Goal: Information Seeking & Learning: Learn about a topic

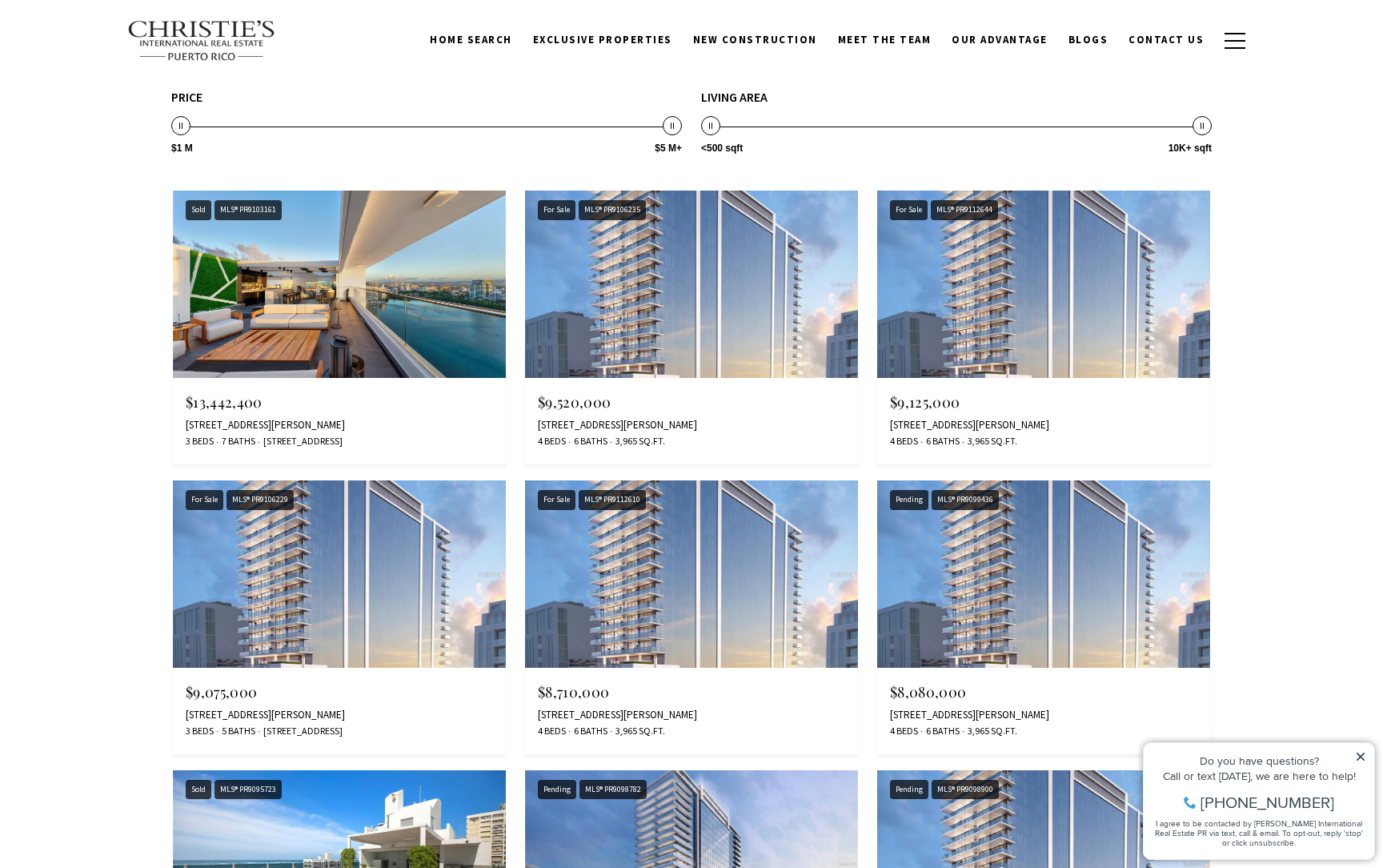
scroll to position [3175, 0]
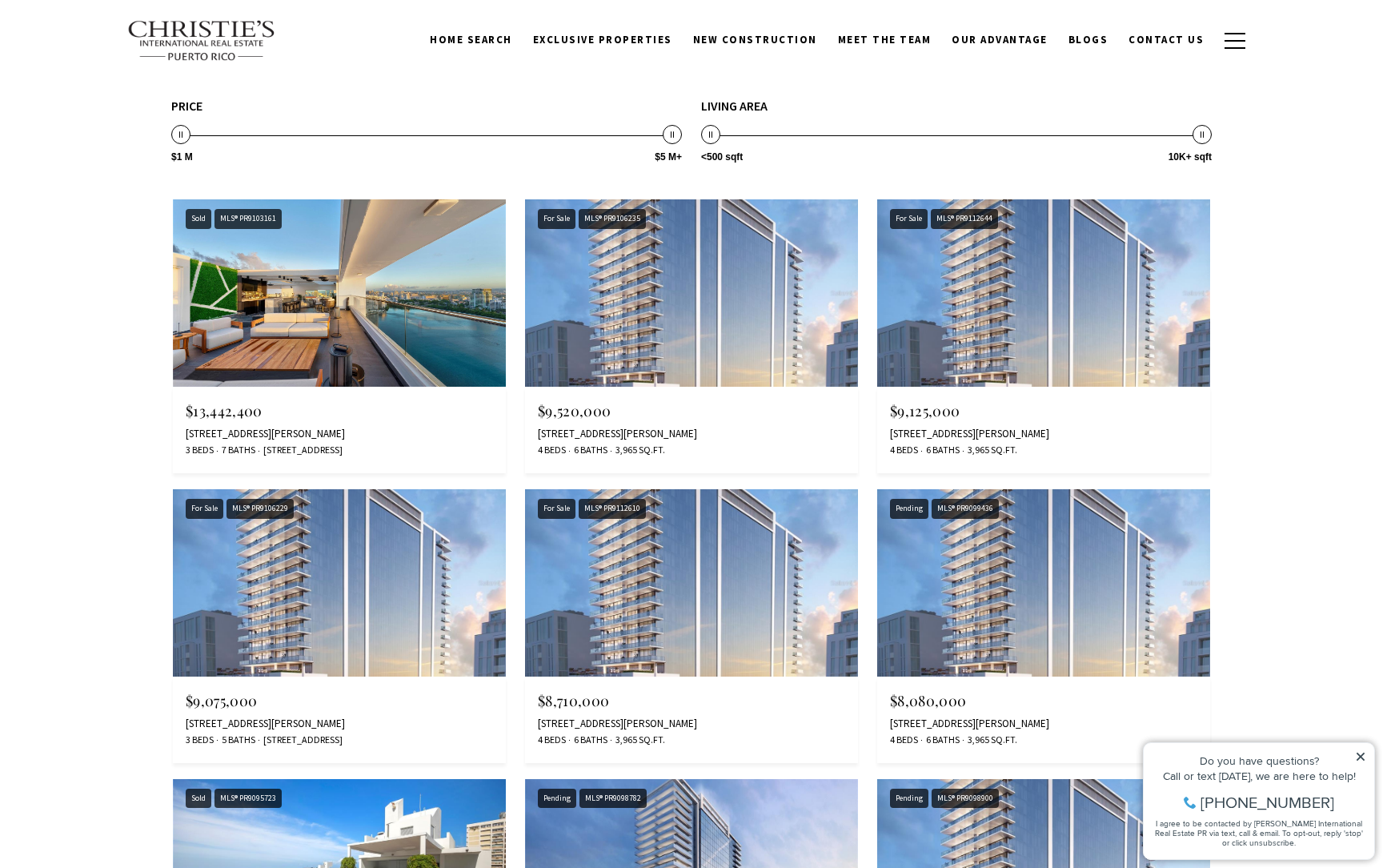
click at [408, 554] on img at bounding box center [339, 582] width 333 height 187
click at [757, 350] on img at bounding box center [692, 292] width 333 height 187
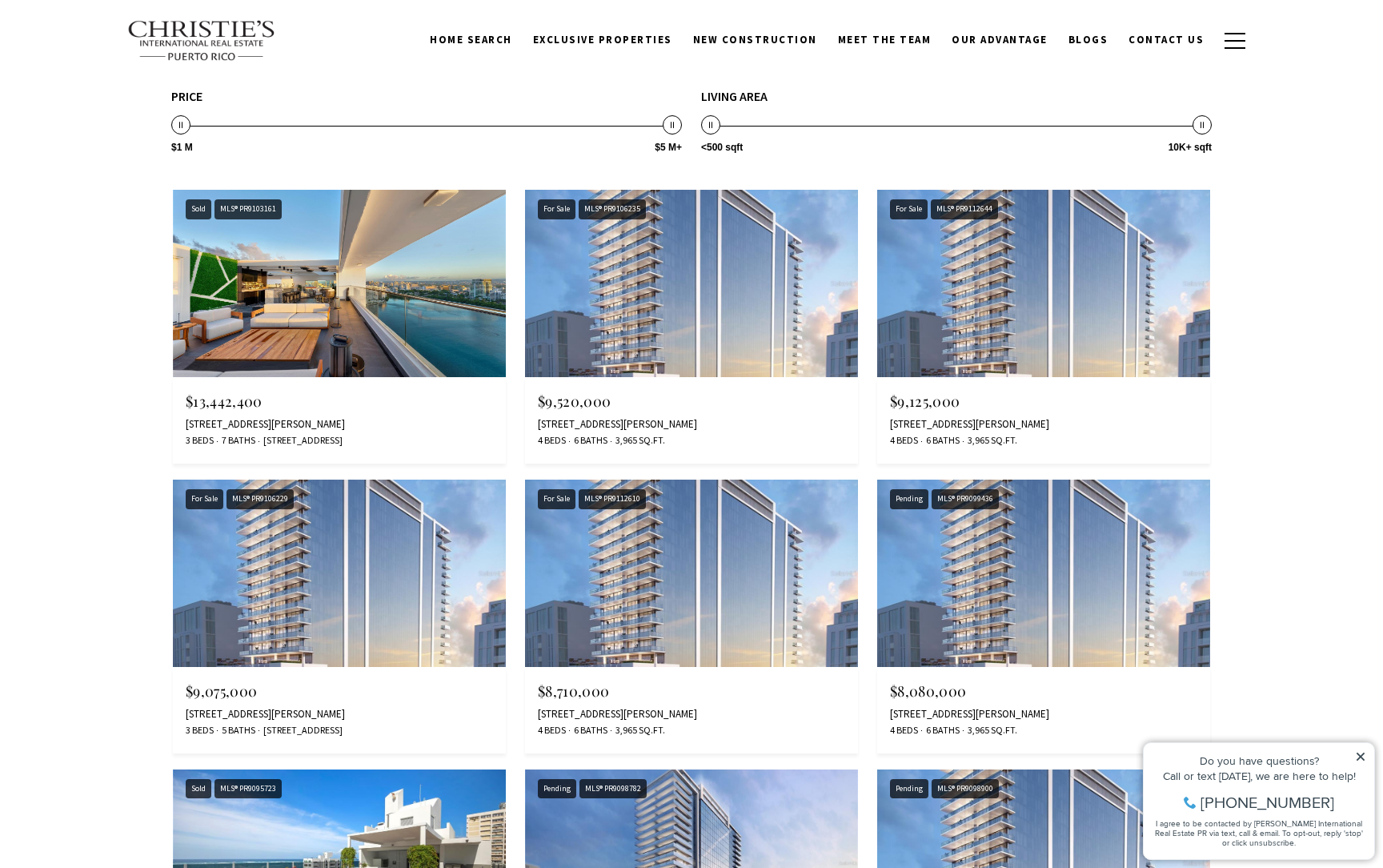
scroll to position [3172, 0]
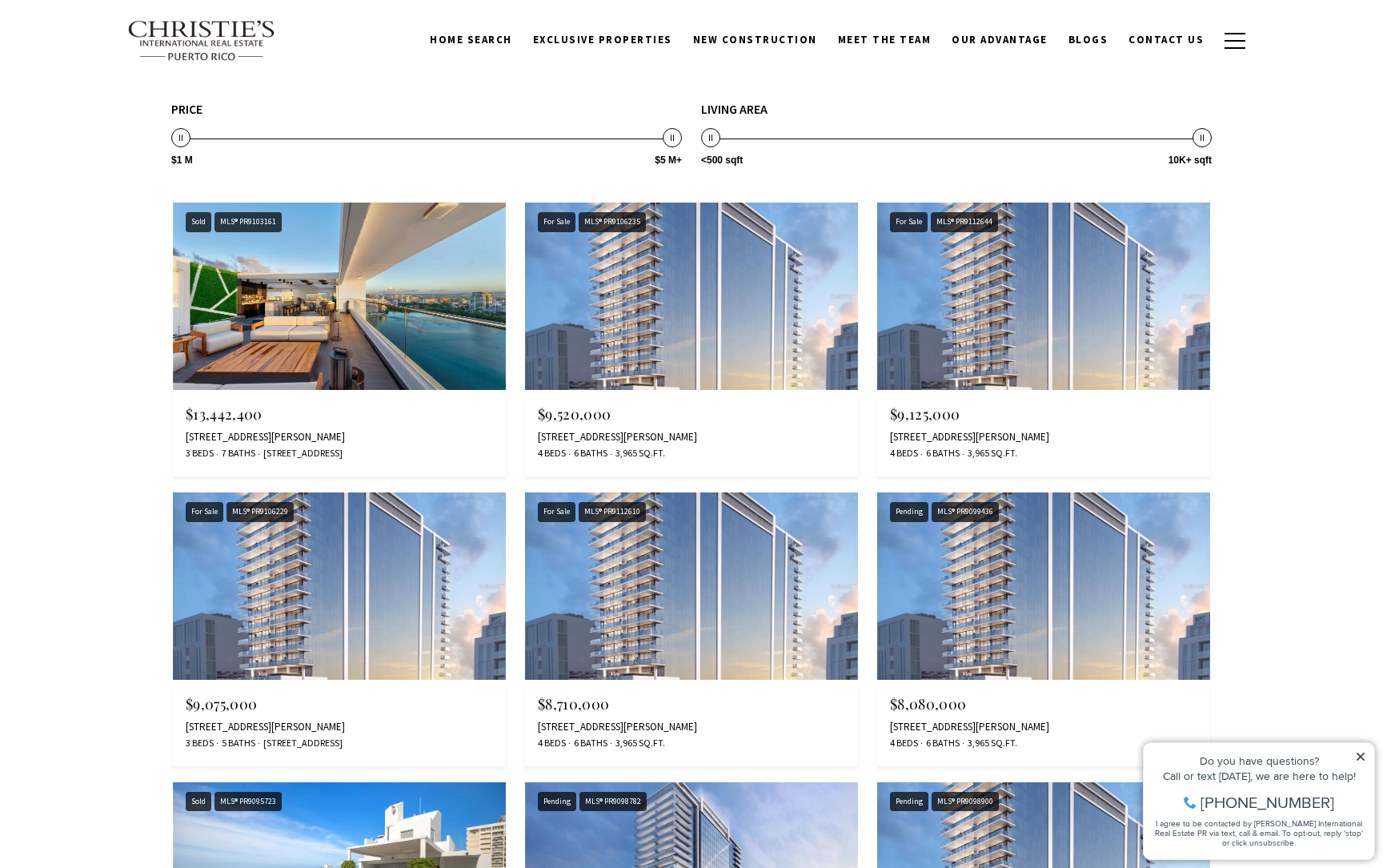
click at [400, 297] on img at bounding box center [339, 296] width 333 height 187
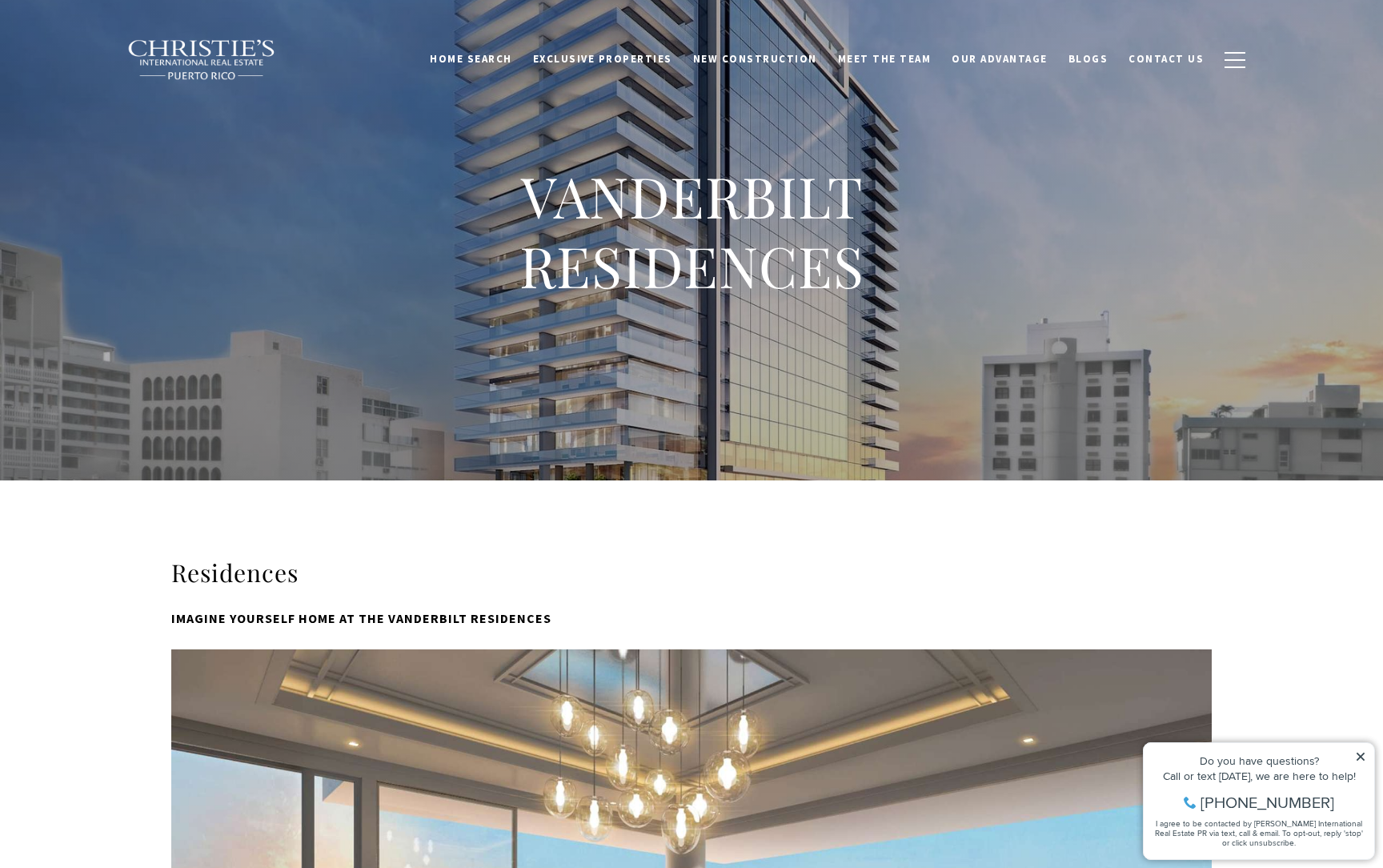
scroll to position [0, 0]
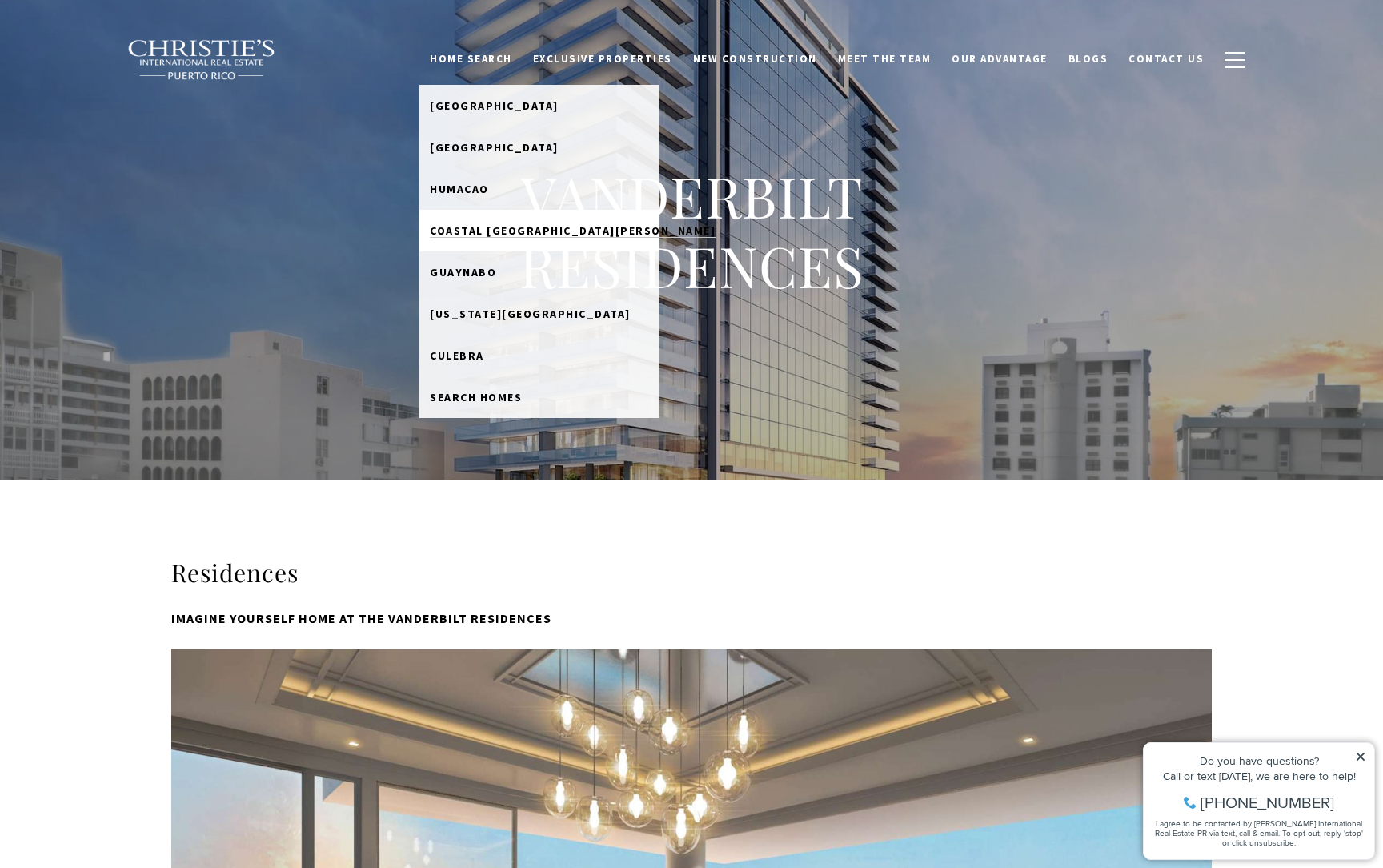
click at [519, 223] on span "Coastal [GEOGRAPHIC_DATA][PERSON_NAME]" at bounding box center [572, 230] width 286 height 14
click at [509, 108] on span "[GEOGRAPHIC_DATA]" at bounding box center [494, 106] width 129 height 14
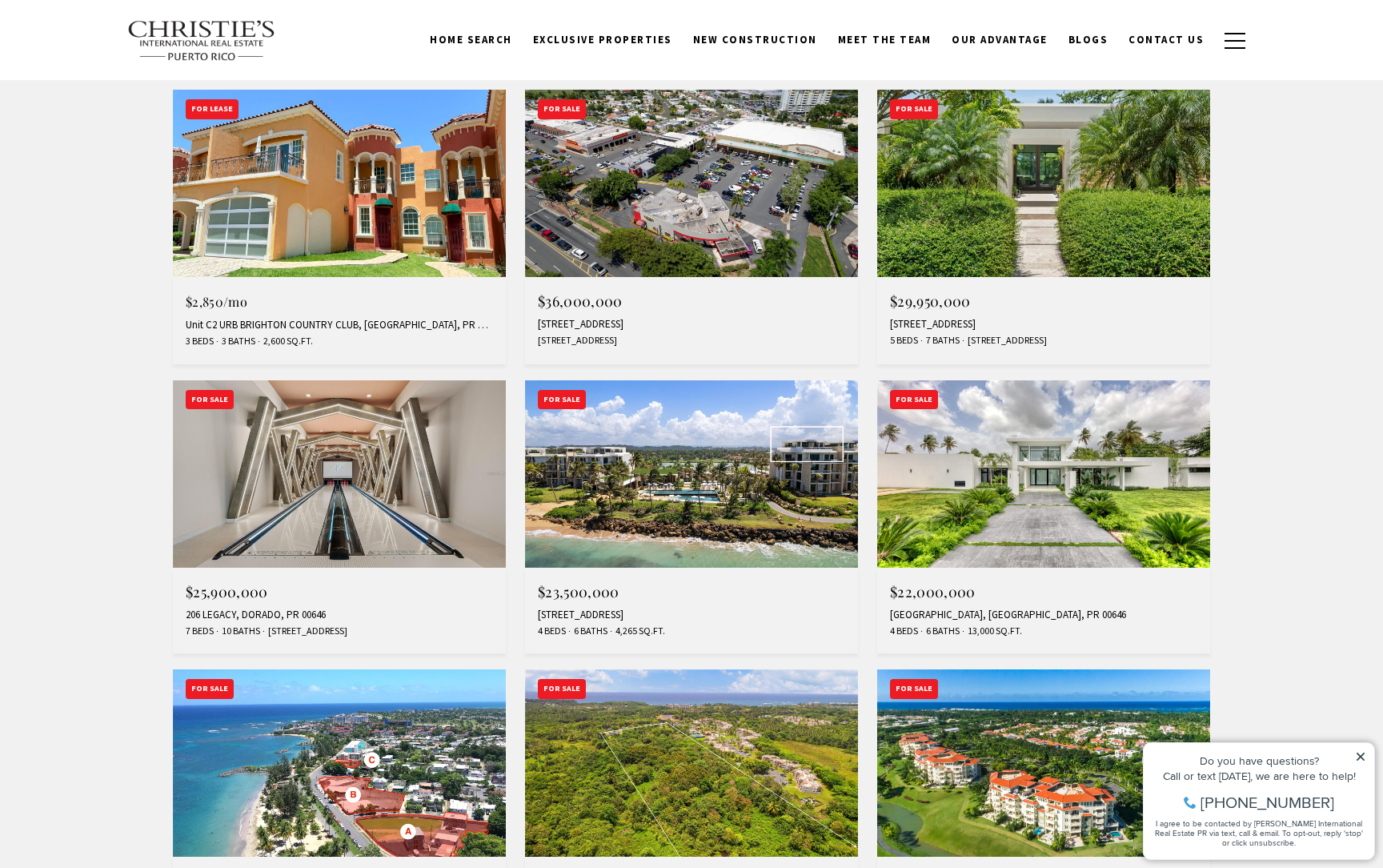
scroll to position [500, 0]
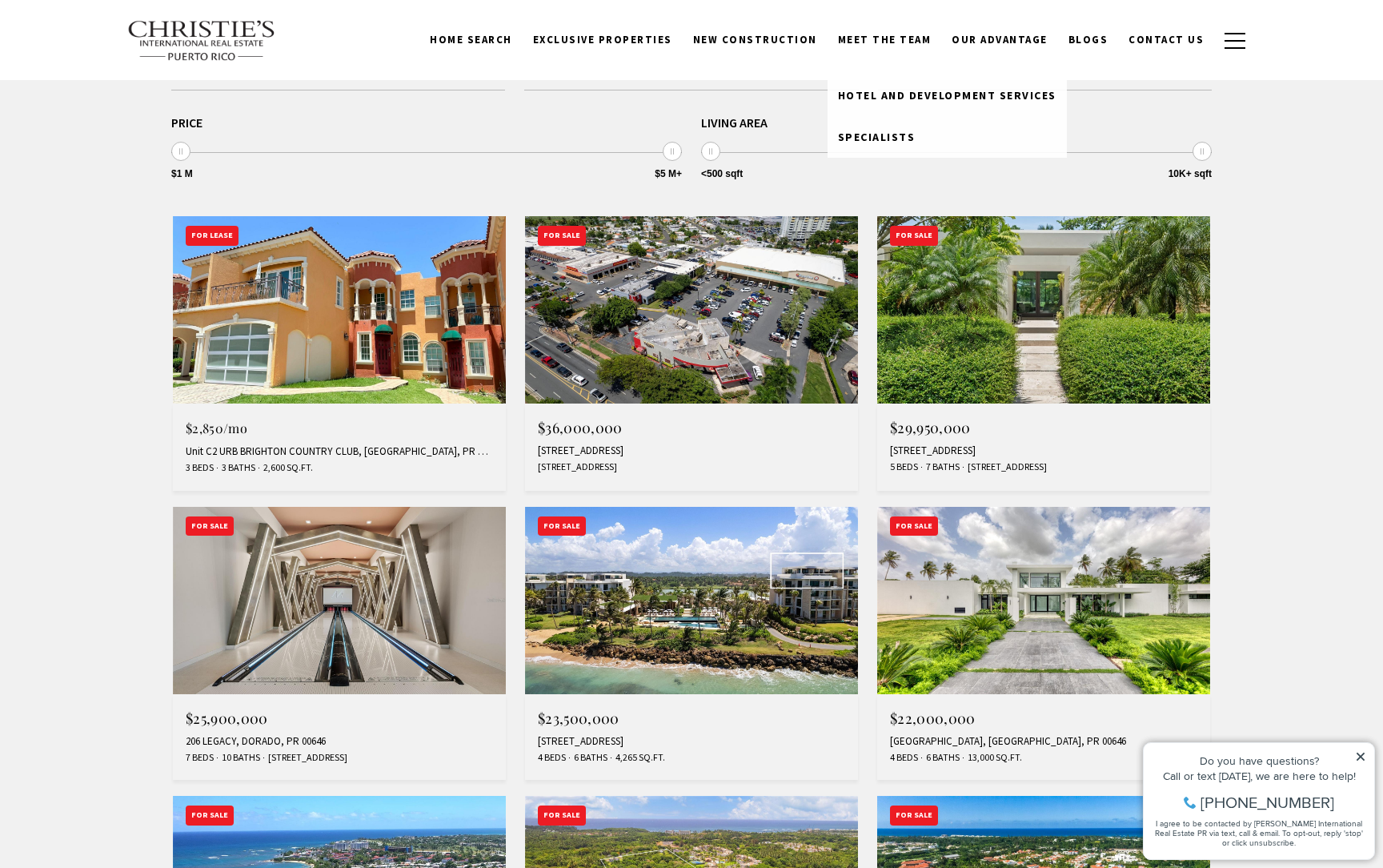
click at [902, 46] on link "Meet the Team" at bounding box center [885, 40] width 115 height 30
click at [889, 130] on span "Specialists" at bounding box center [877, 137] width 78 height 14
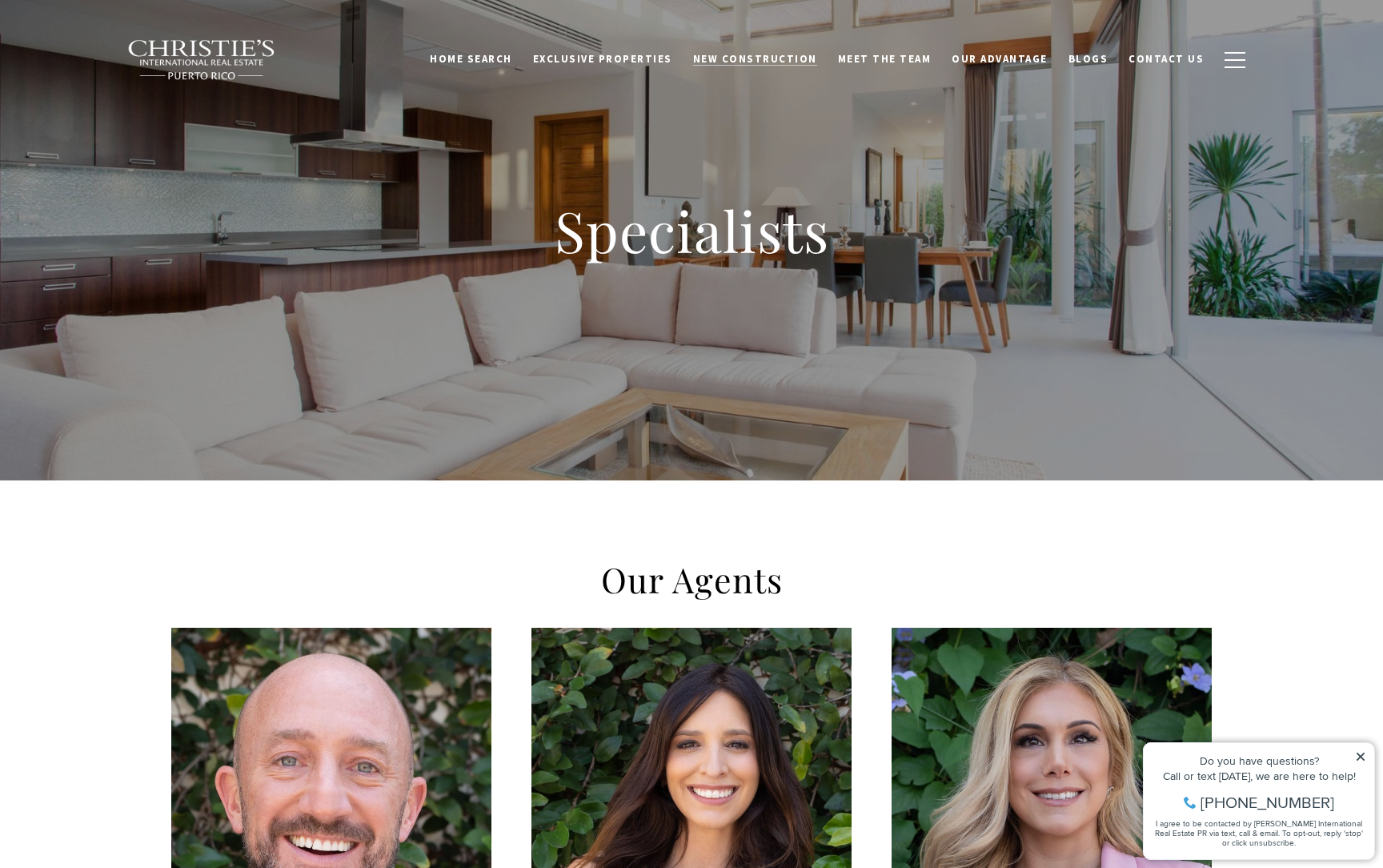
click at [757, 61] on span "New Construction" at bounding box center [755, 58] width 124 height 13
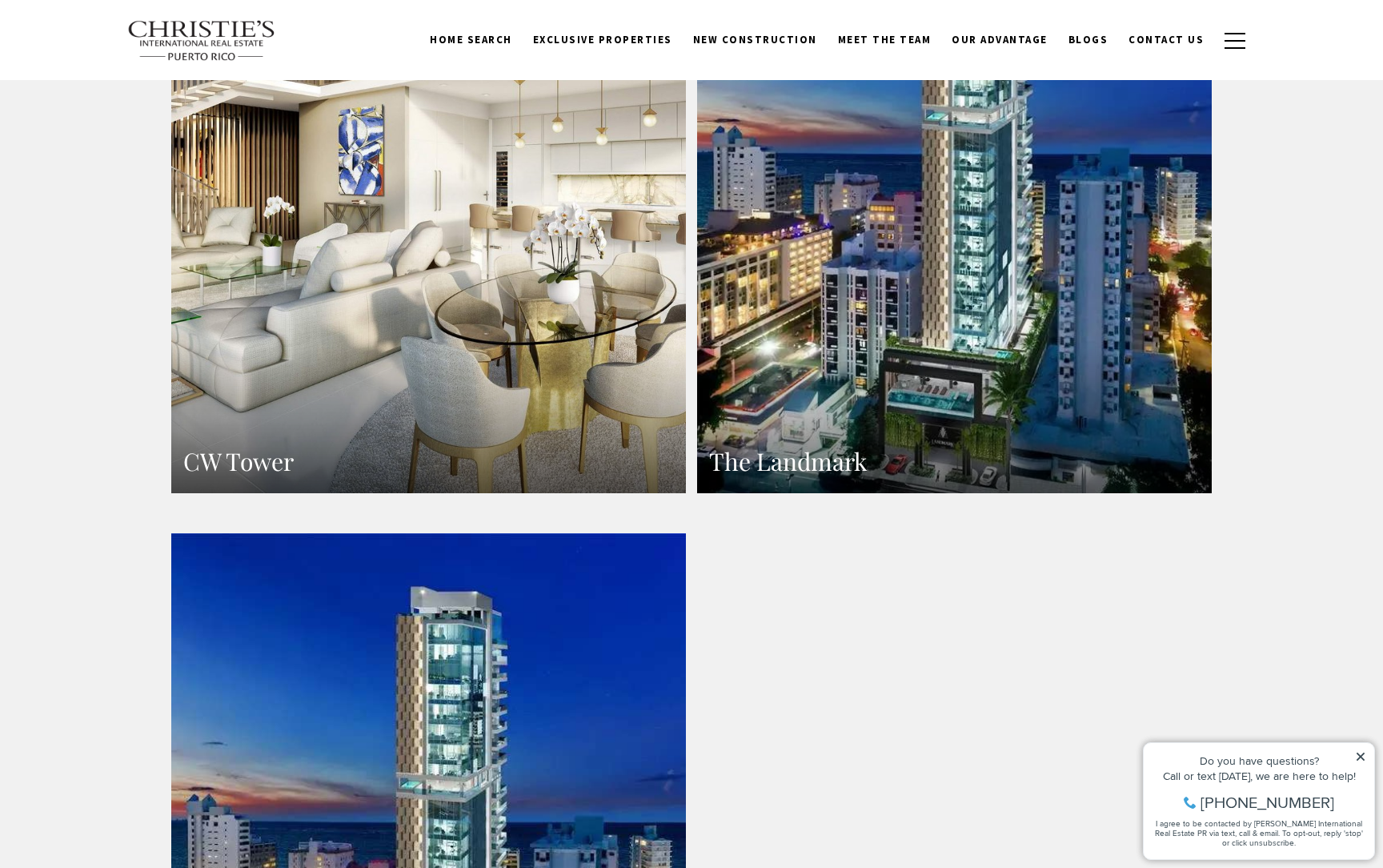
scroll to position [1808, 0]
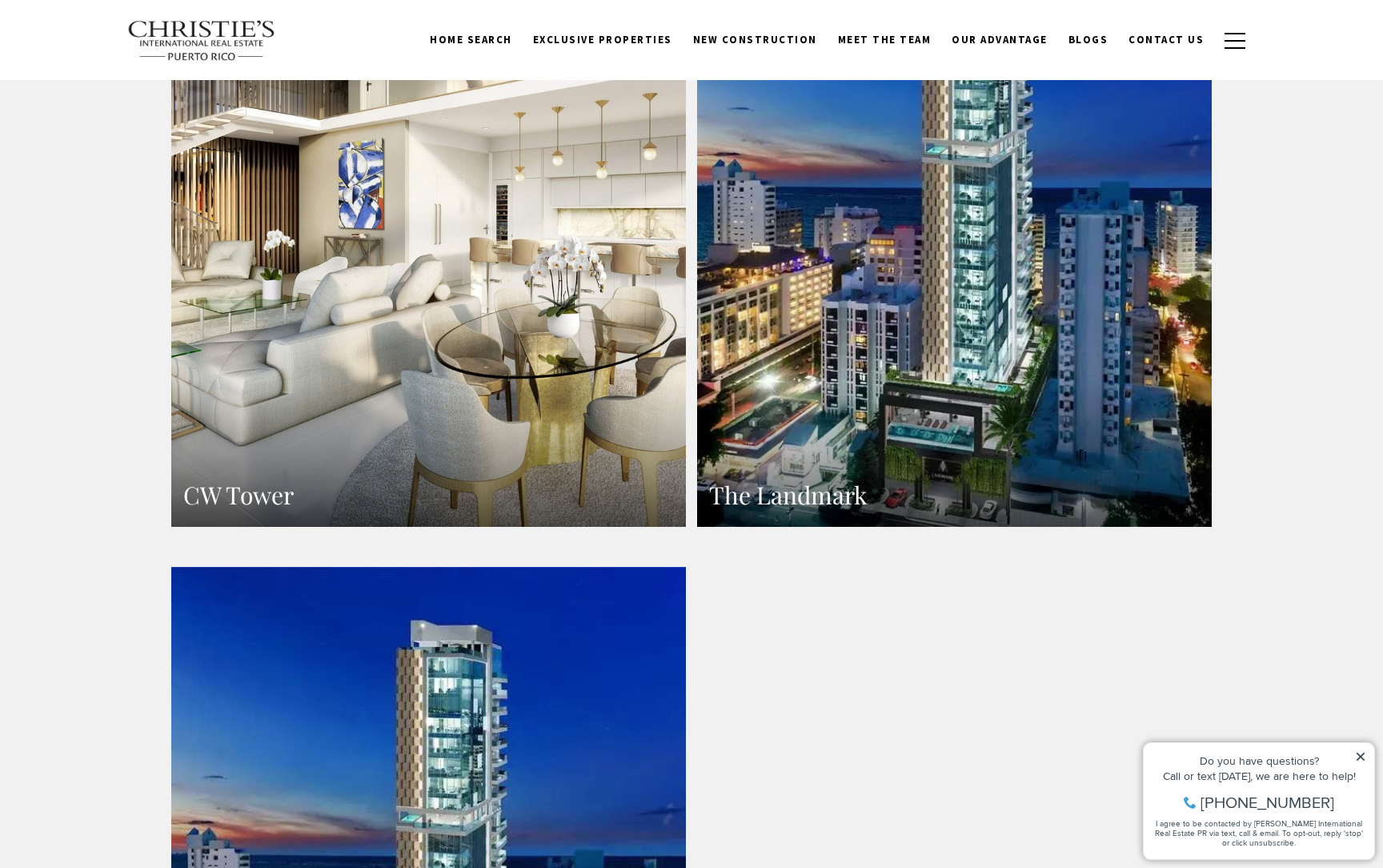
click at [968, 329] on link "The Landmark" at bounding box center [954, 213] width 515 height 629
click at [498, 319] on link "CW Tower" at bounding box center [429, 213] width 515 height 629
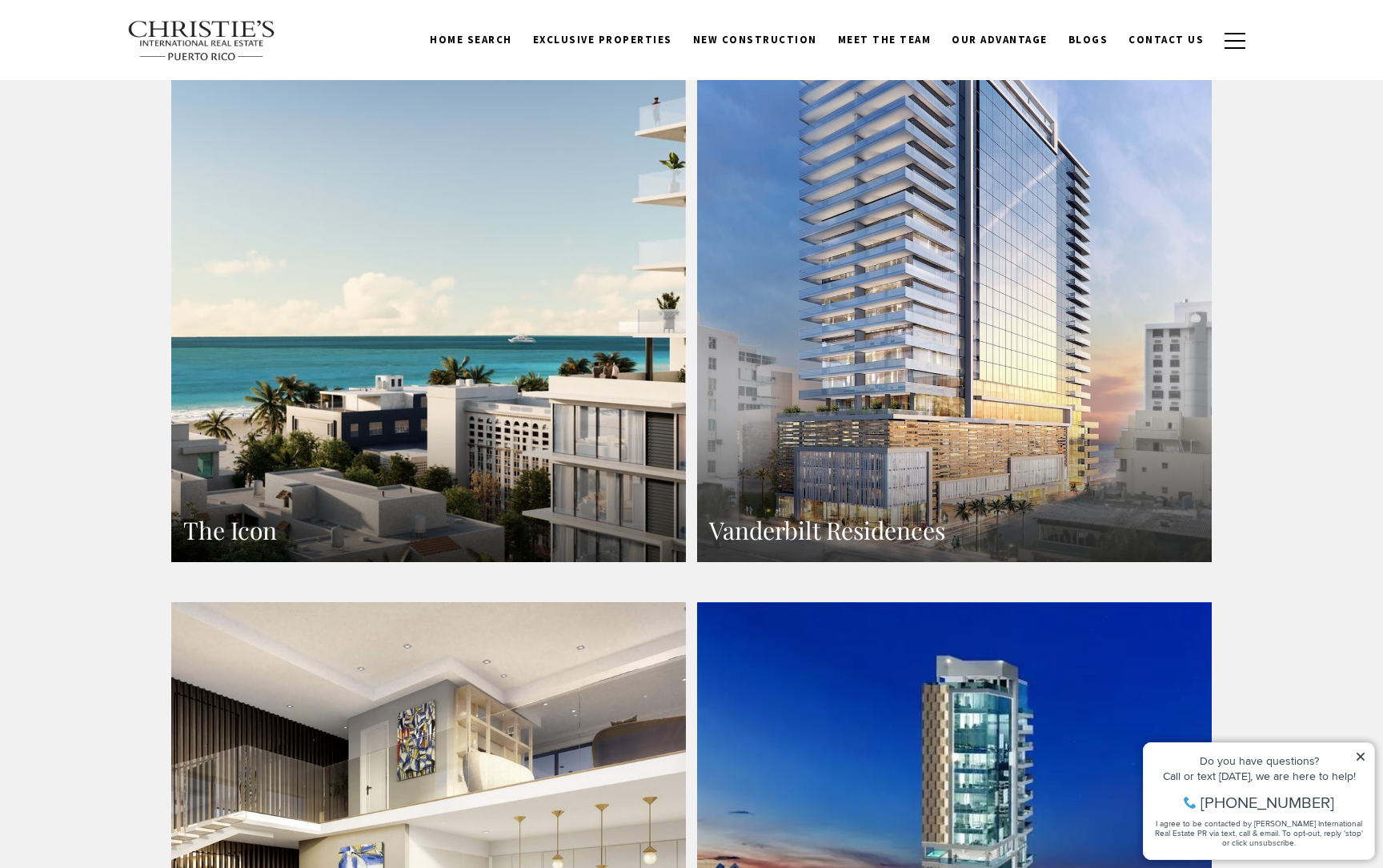
scroll to position [1080, 0]
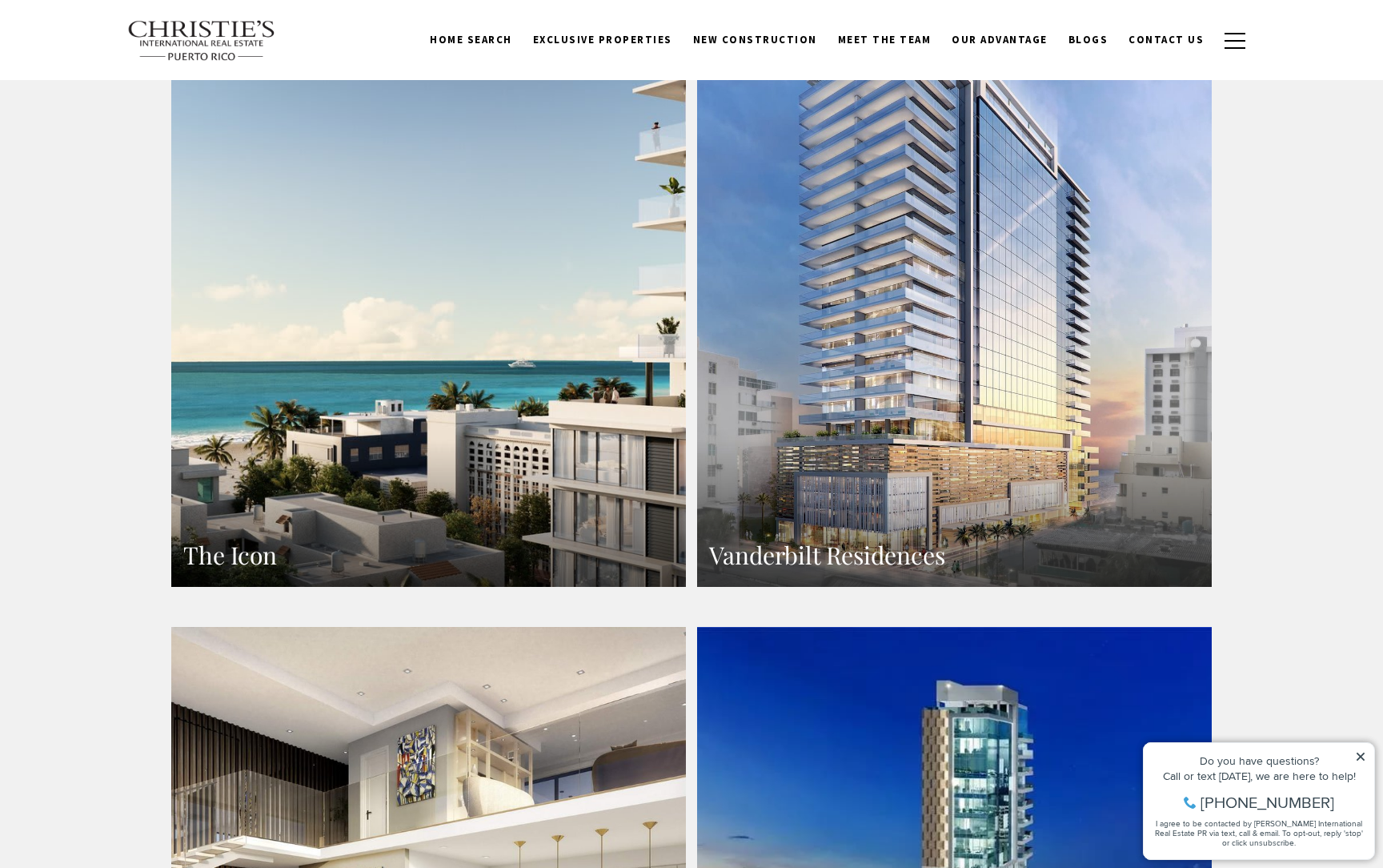
click at [506, 317] on link "The Icon" at bounding box center [429, 273] width 515 height 629
click at [937, 393] on link "Vanderbilt Residences" at bounding box center [954, 273] width 515 height 629
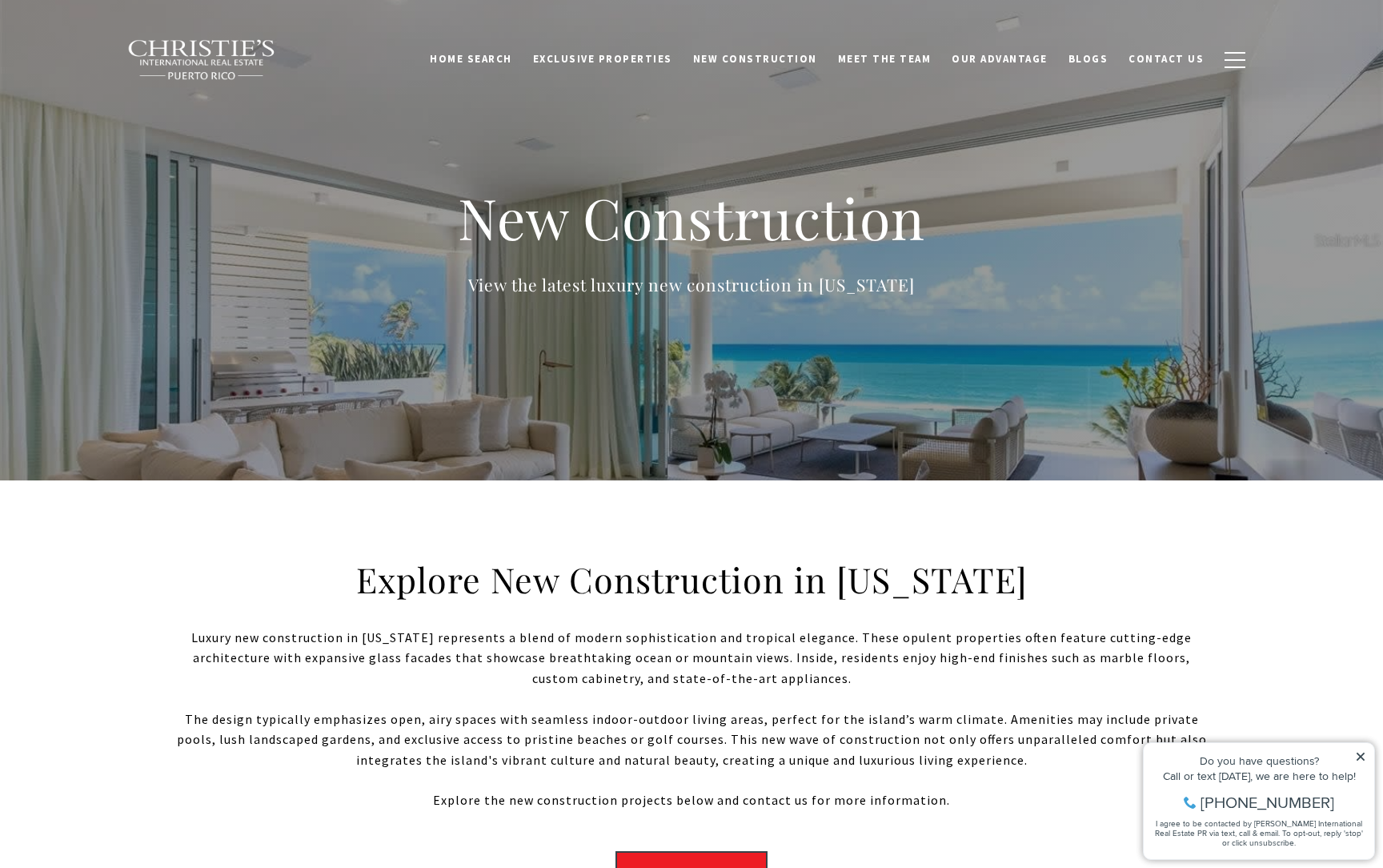
scroll to position [0, 0]
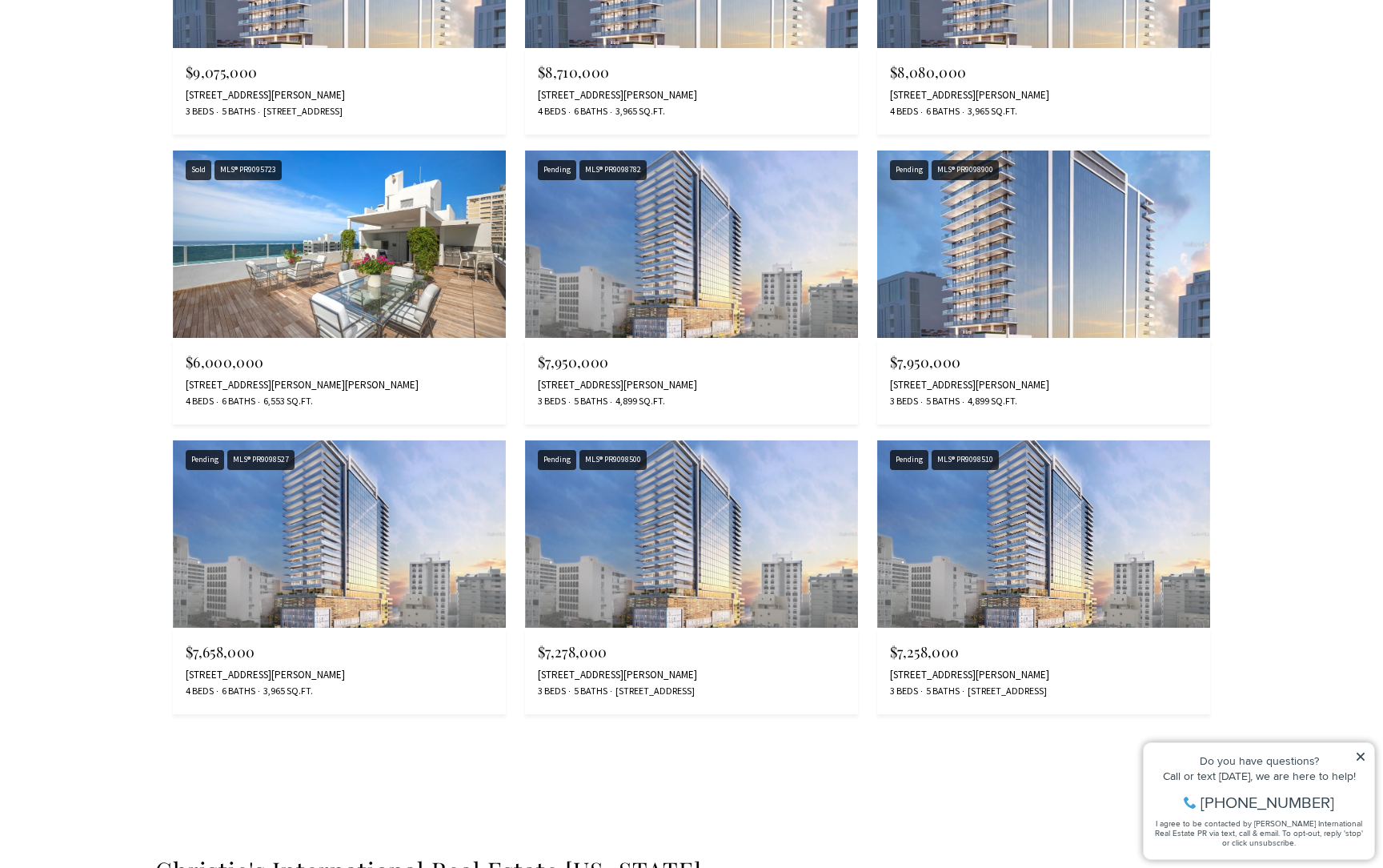
scroll to position [2528, 0]
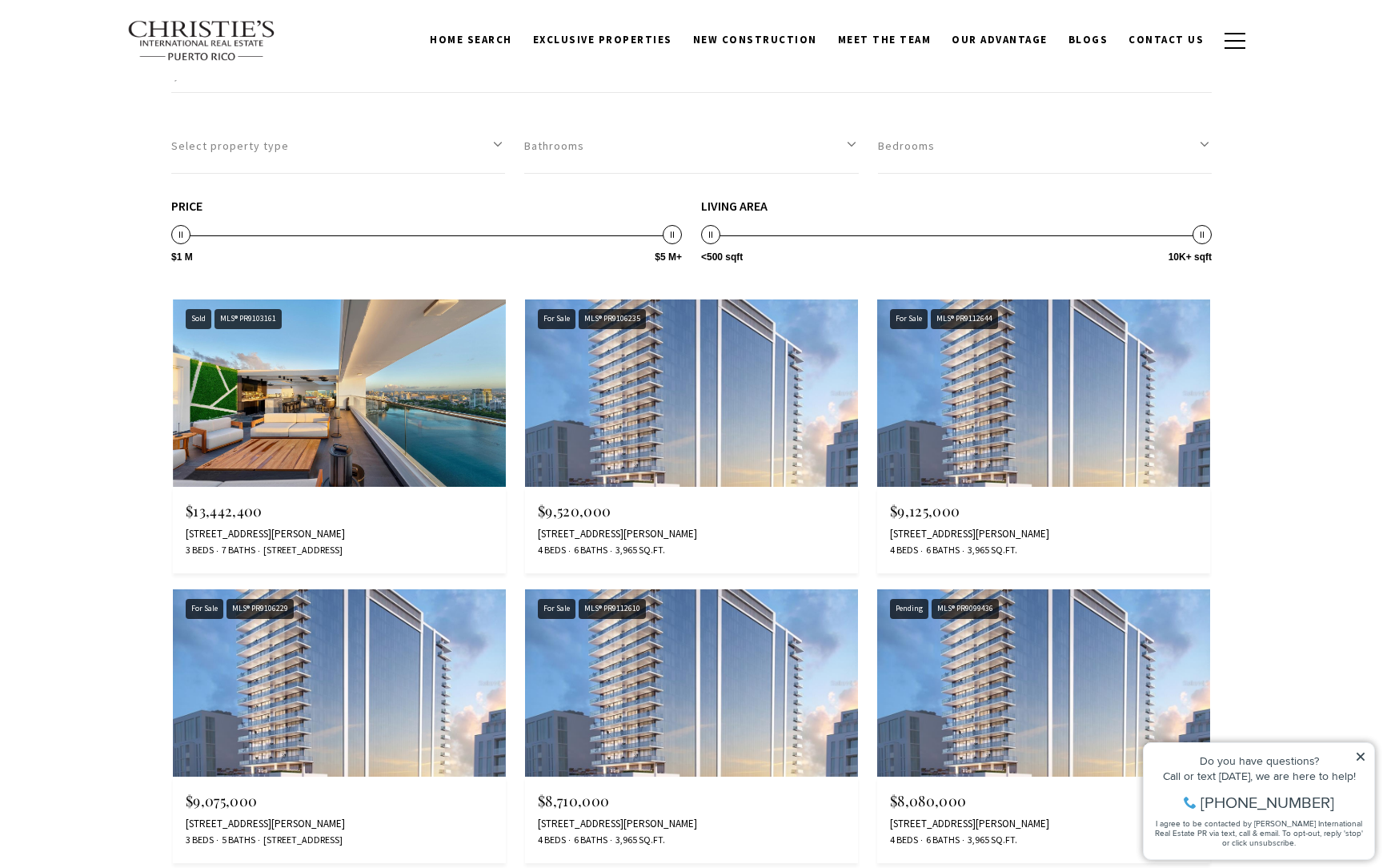
scroll to position [3068, 0]
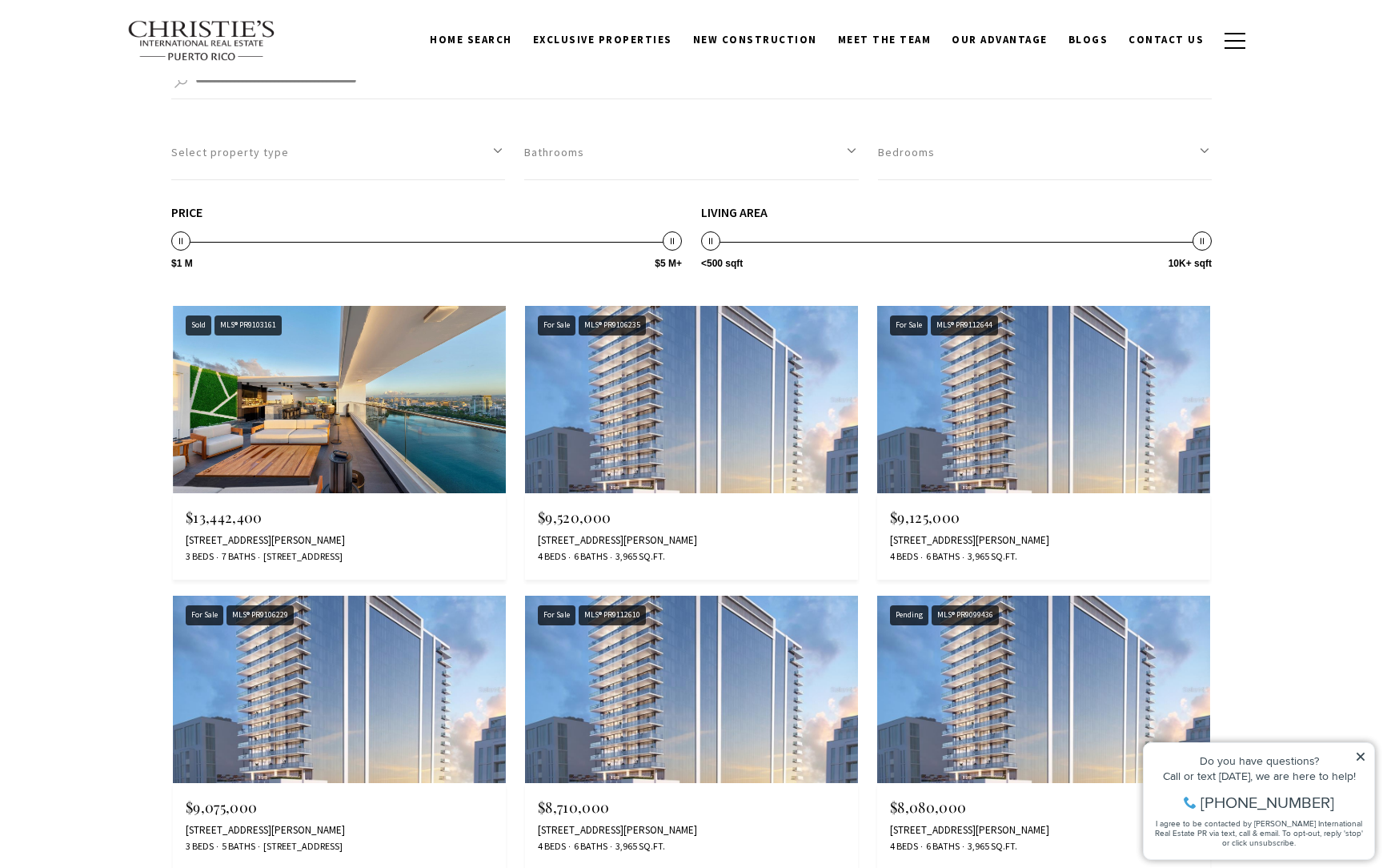
click at [719, 371] on img at bounding box center [692, 399] width 333 height 187
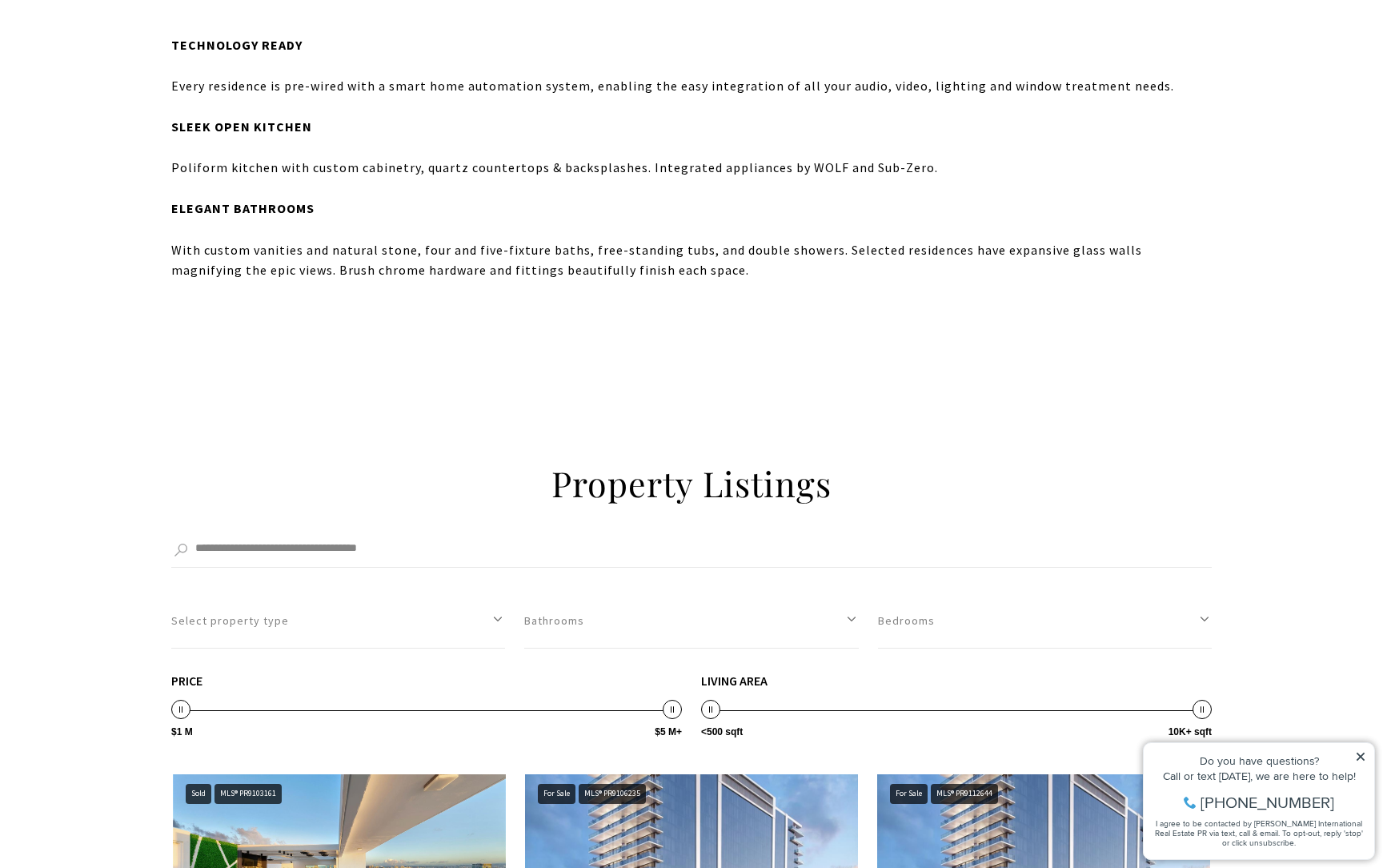
scroll to position [2089, 0]
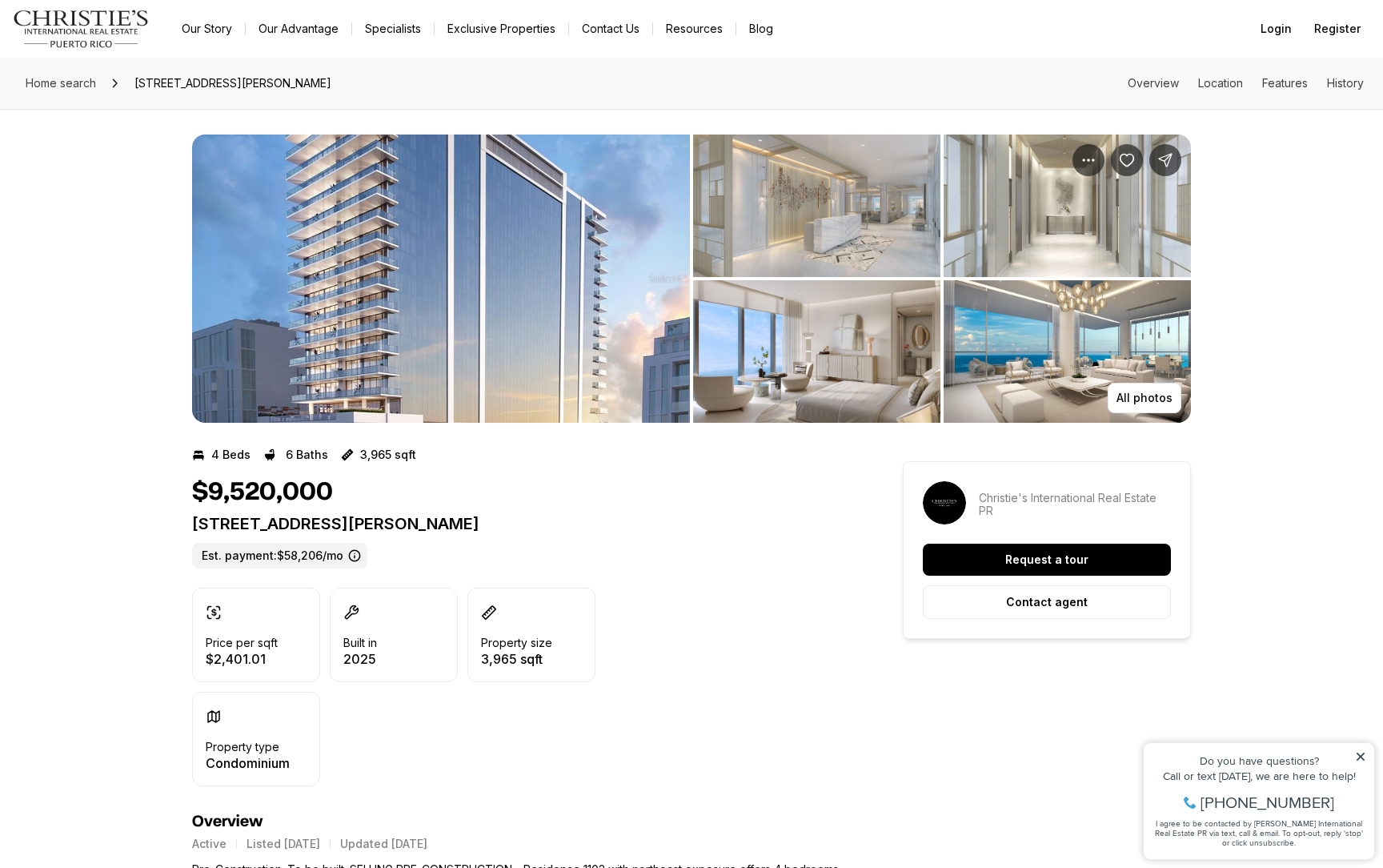
click at [868, 343] on img "View image gallery" at bounding box center [817, 351] width 248 height 143
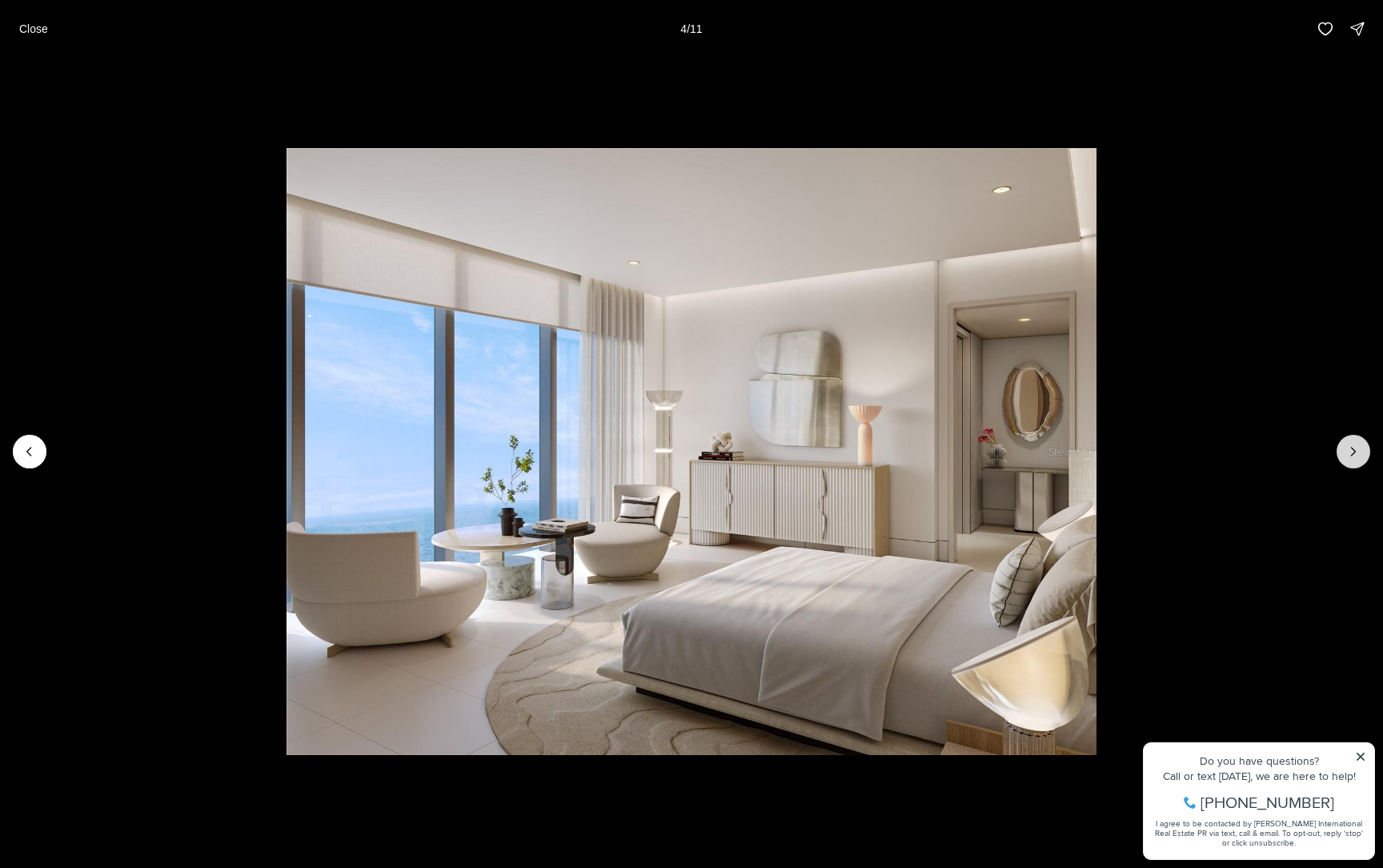
click at [1356, 453] on icon "Next slide" at bounding box center [1353, 452] width 16 height 16
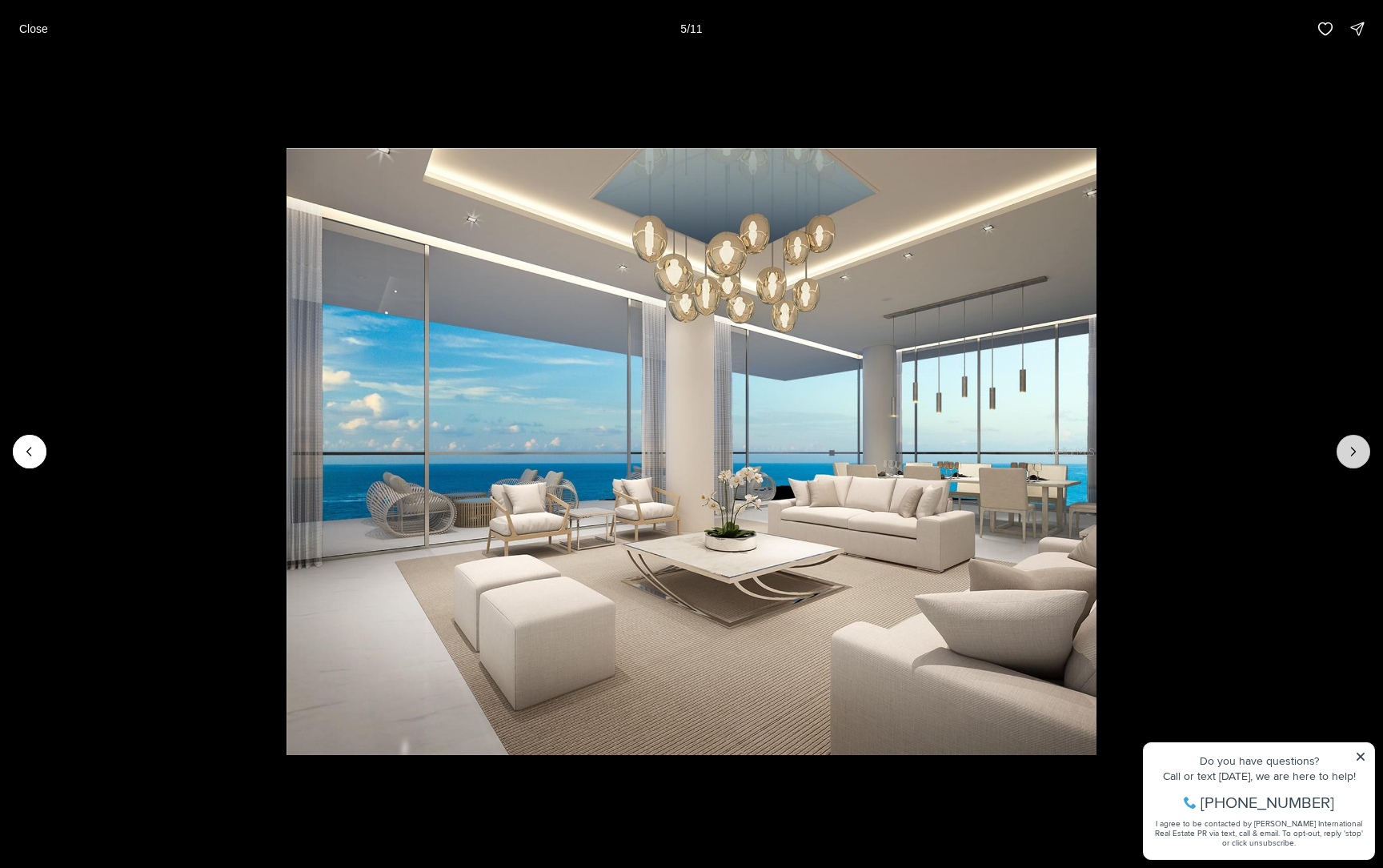
click at [1356, 453] on icon "Next slide" at bounding box center [1353, 452] width 16 height 16
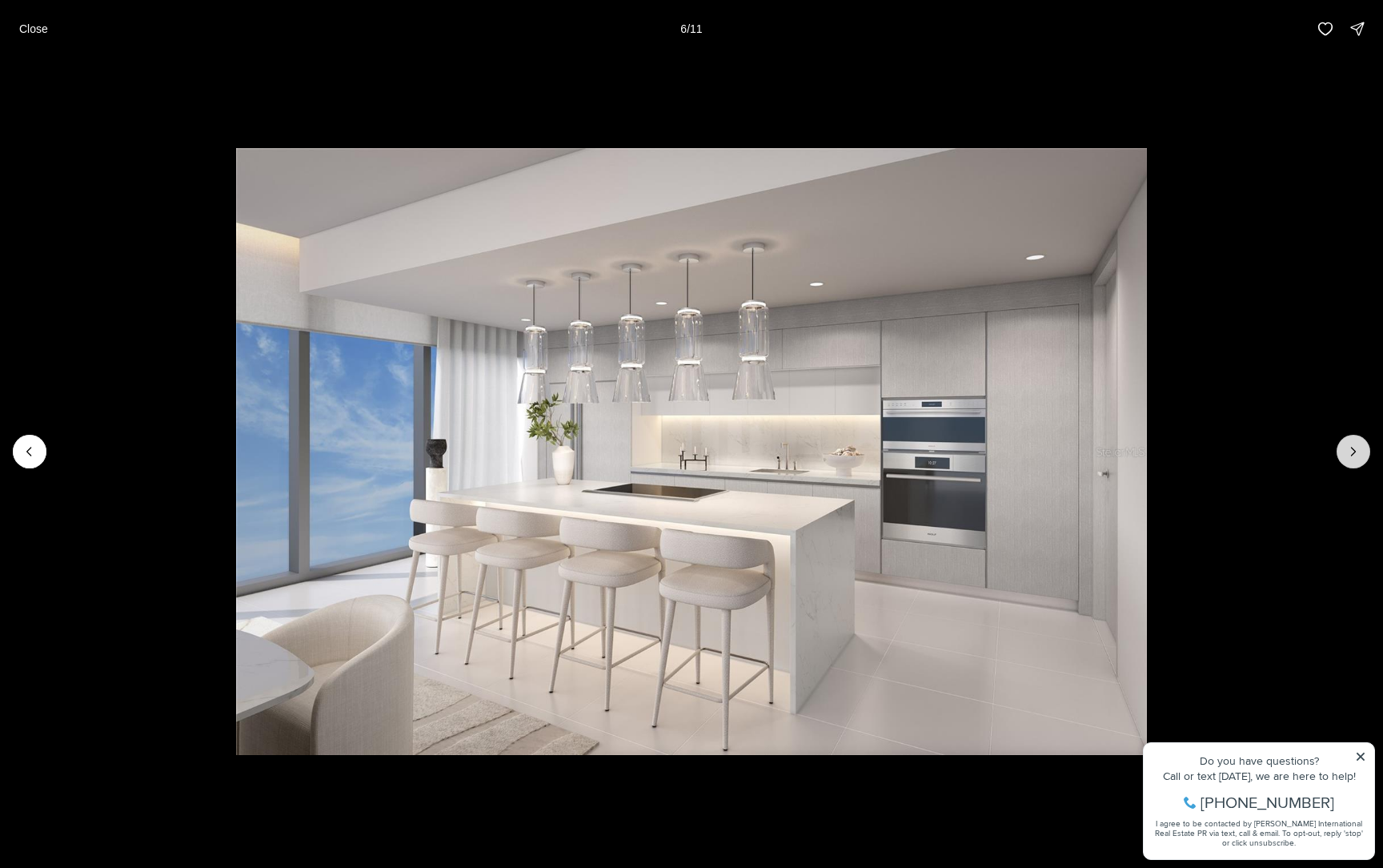
click at [1356, 453] on icon "Next slide" at bounding box center [1353, 452] width 16 height 16
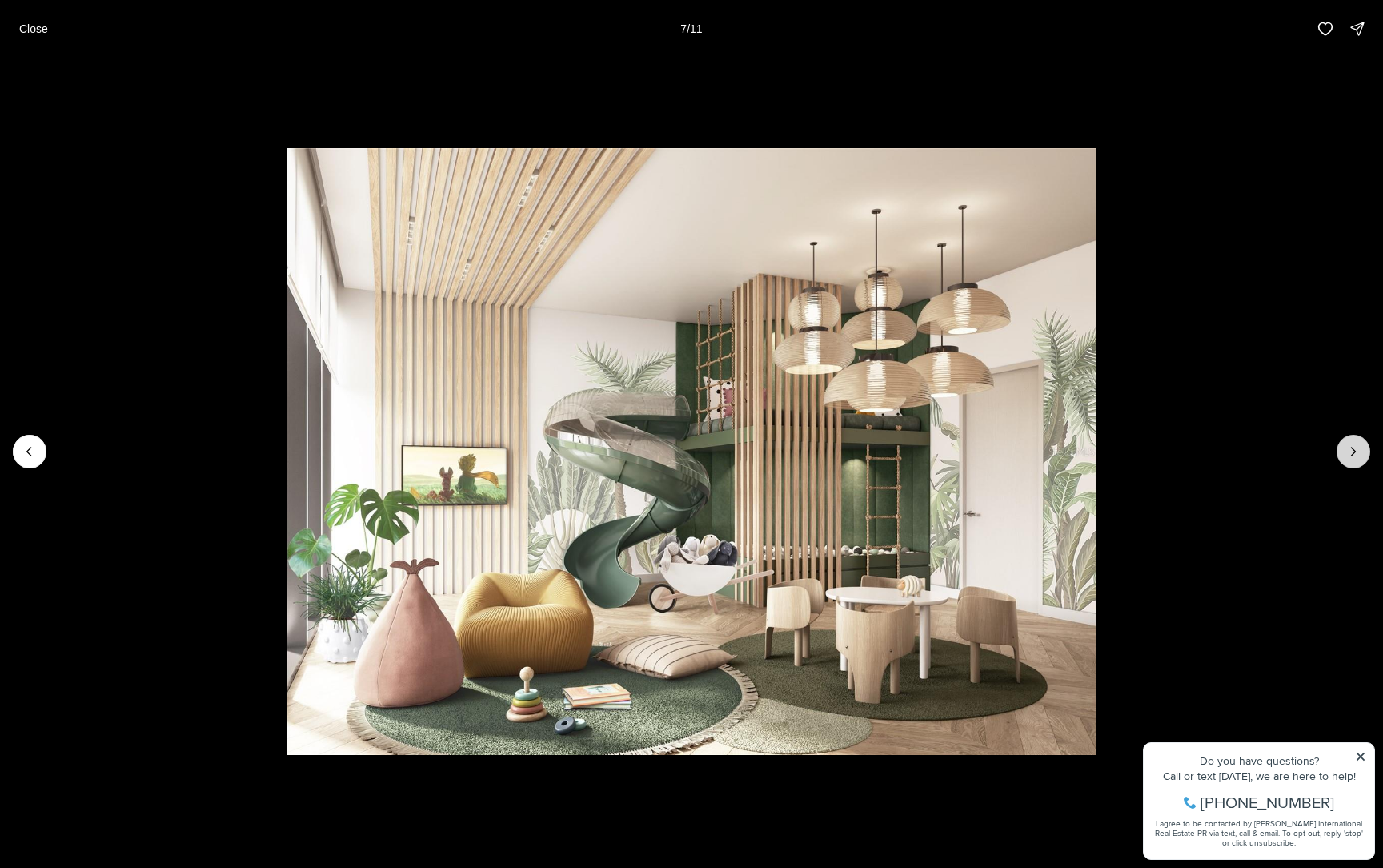
click at [1356, 453] on icon "Next slide" at bounding box center [1353, 452] width 16 height 16
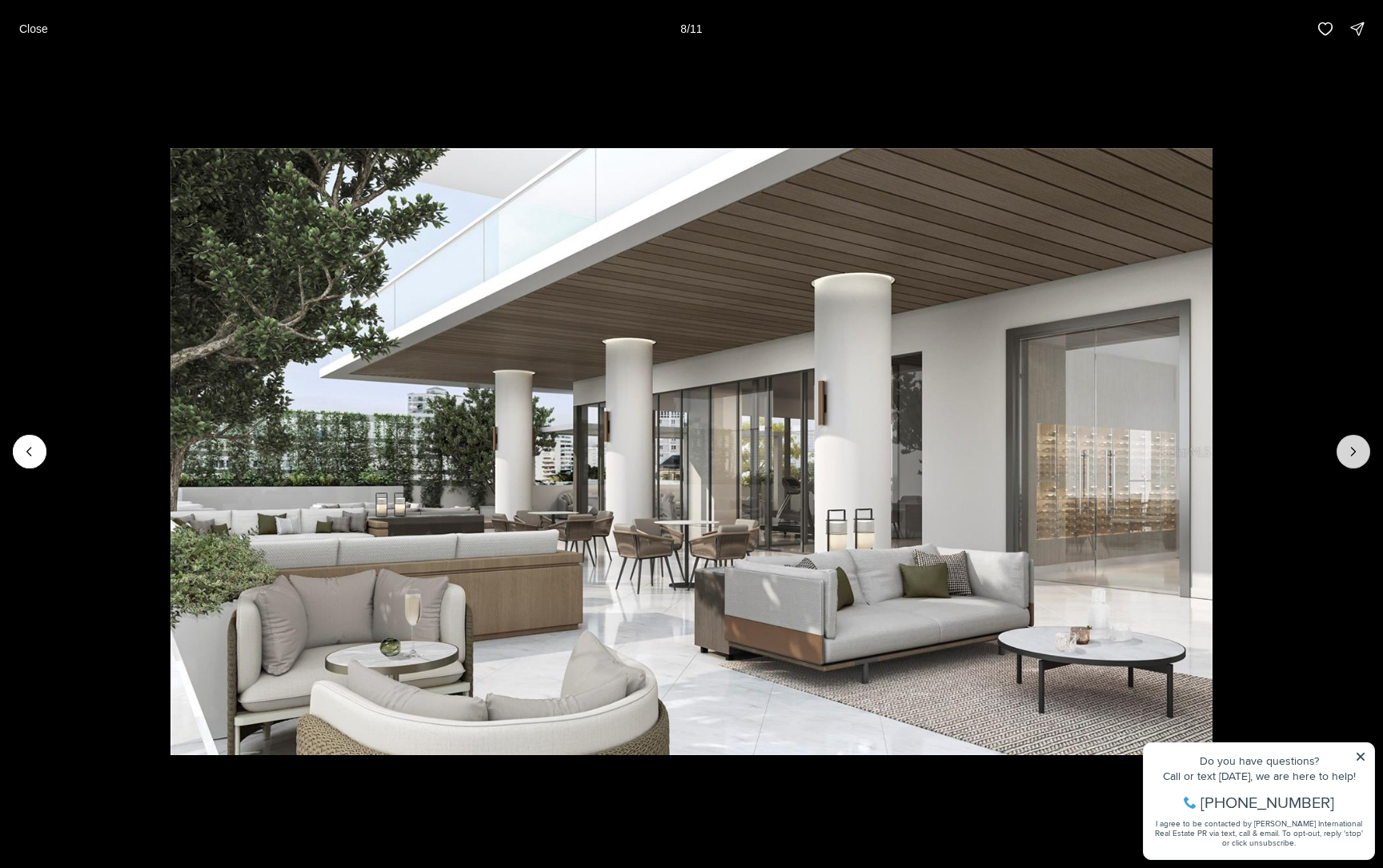
click at [1356, 453] on icon "Next slide" at bounding box center [1353, 452] width 16 height 16
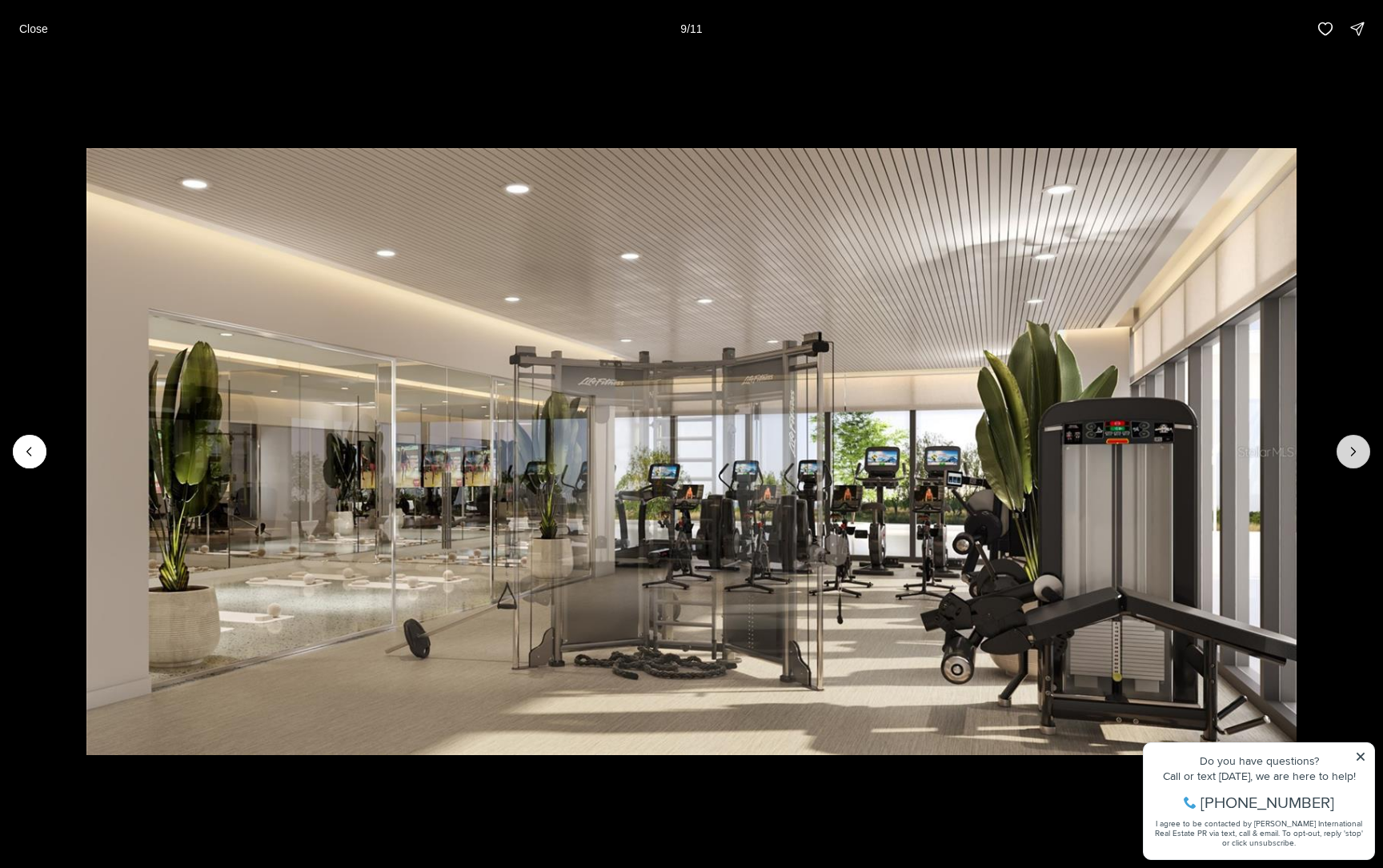
click at [1356, 453] on icon "Next slide" at bounding box center [1353, 452] width 16 height 16
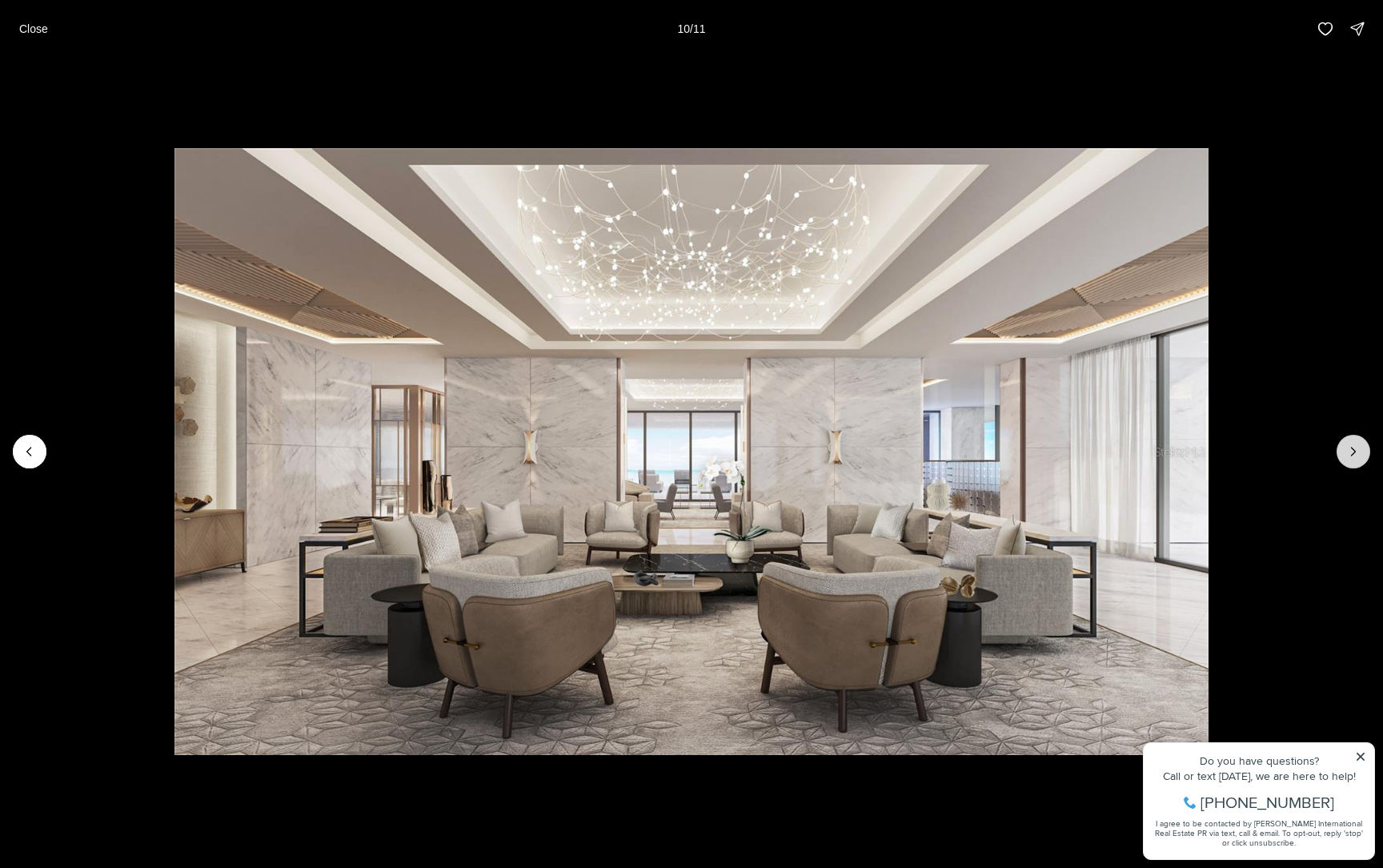
click at [1356, 453] on icon "Next slide" at bounding box center [1353, 452] width 16 height 16
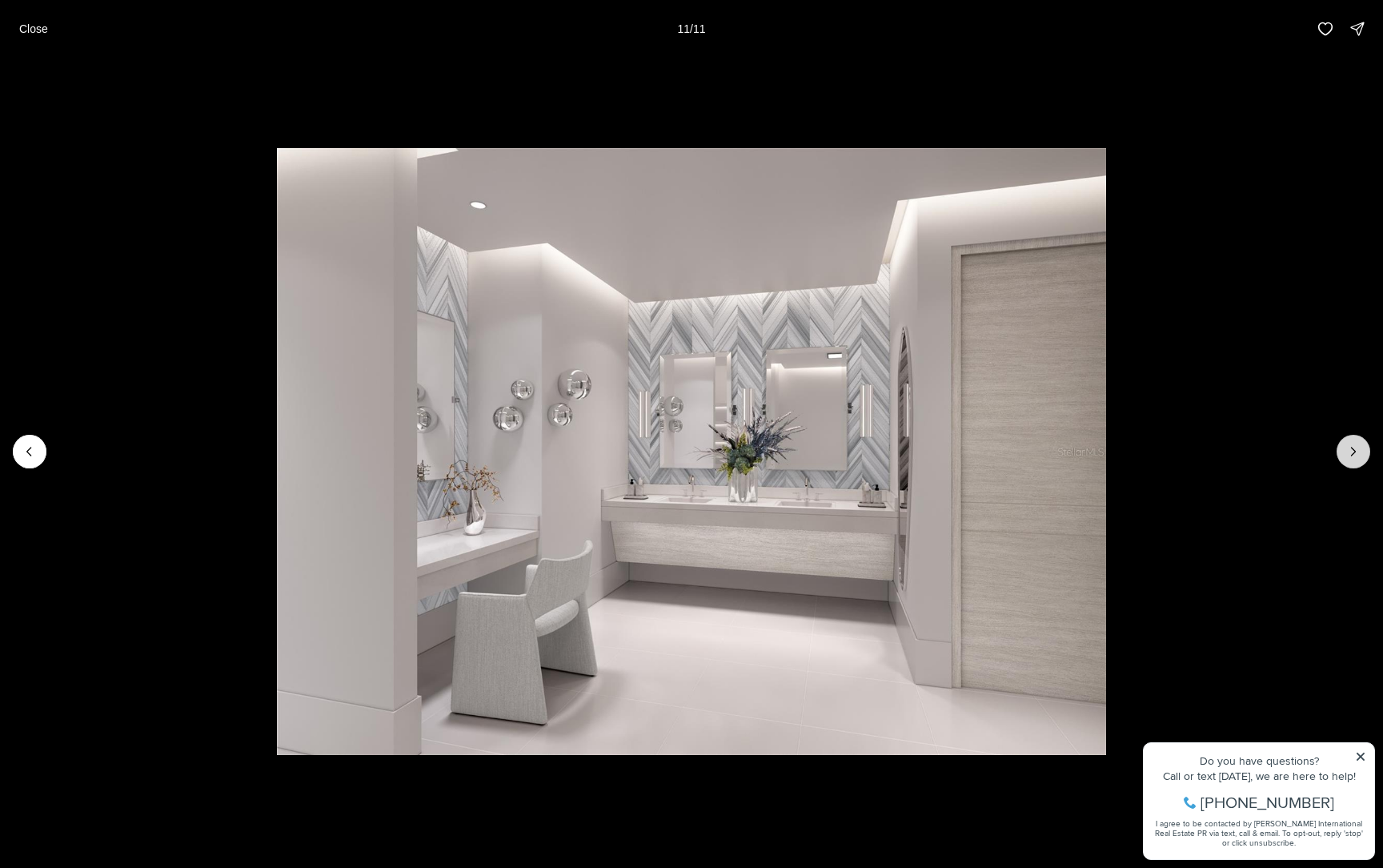
click at [1356, 453] on div at bounding box center [1353, 451] width 33 height 33
click at [40, 26] on p "Close" at bounding box center [33, 29] width 29 height 13
